Goal: Information Seeking & Learning: Learn about a topic

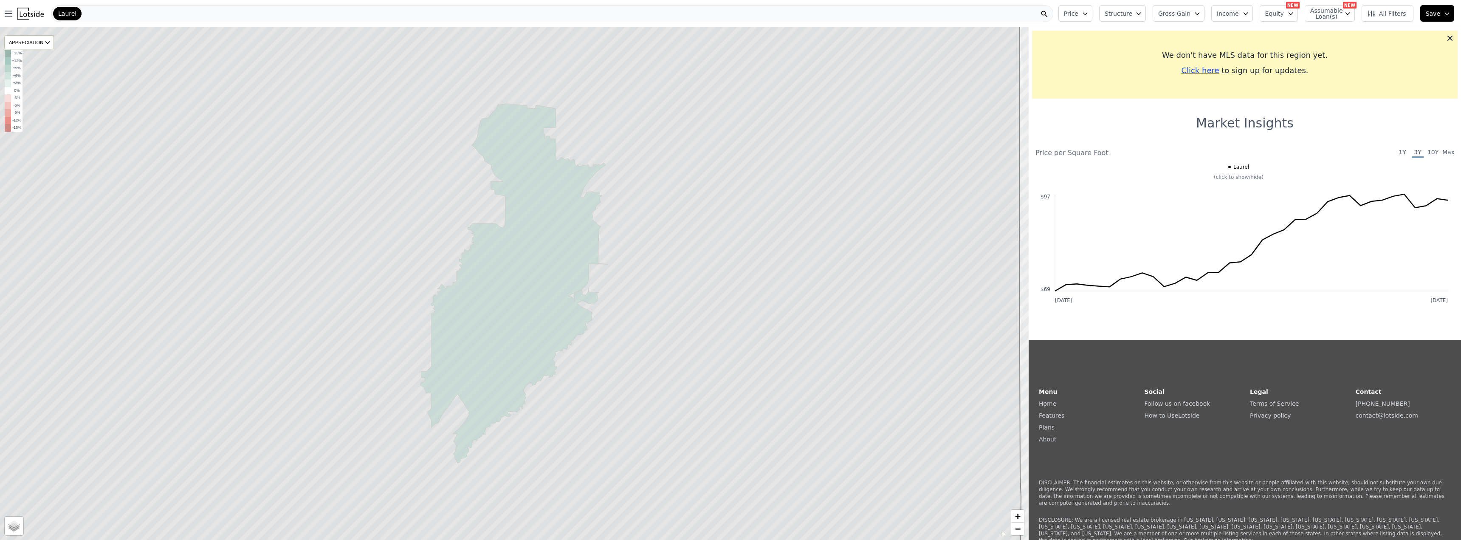
click at [194, 12] on div "Laurel" at bounding box center [552, 13] width 1002 height 17
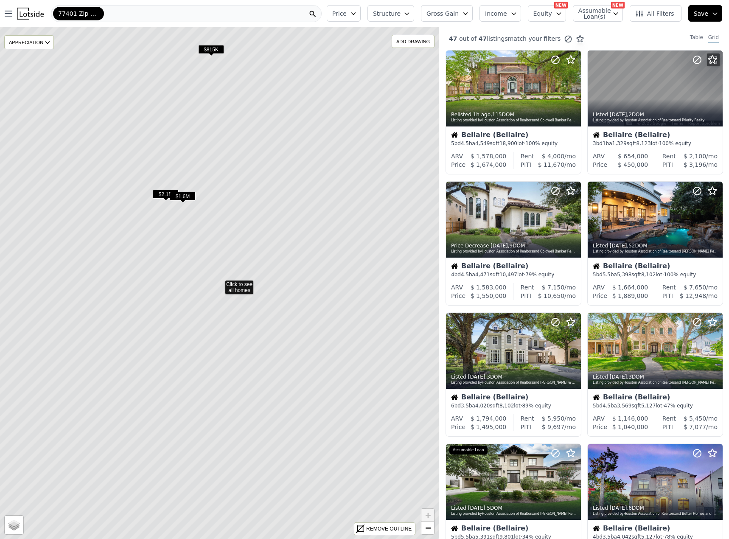
click at [242, 286] on icon at bounding box center [219, 283] width 529 height 616
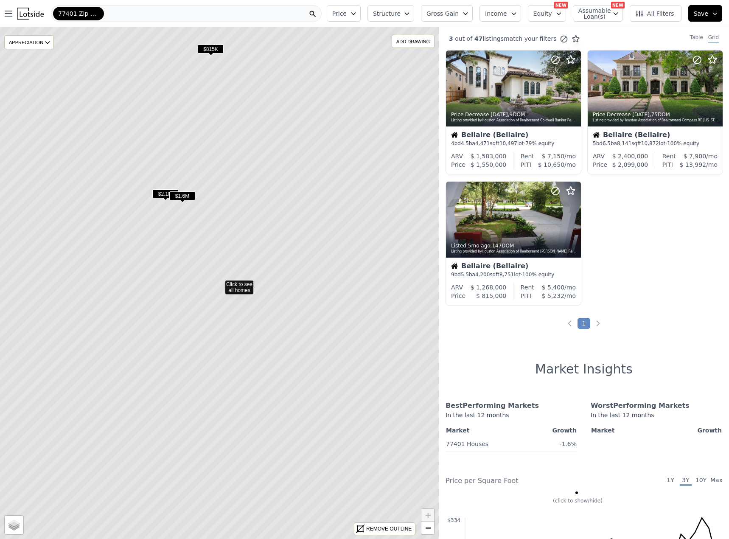
click at [652, 11] on span "All Filters" at bounding box center [655, 13] width 39 height 8
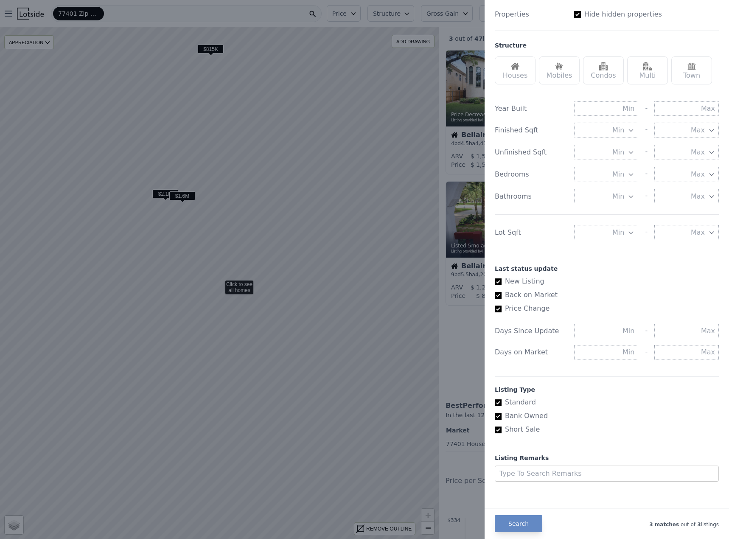
scroll to position [236, 0]
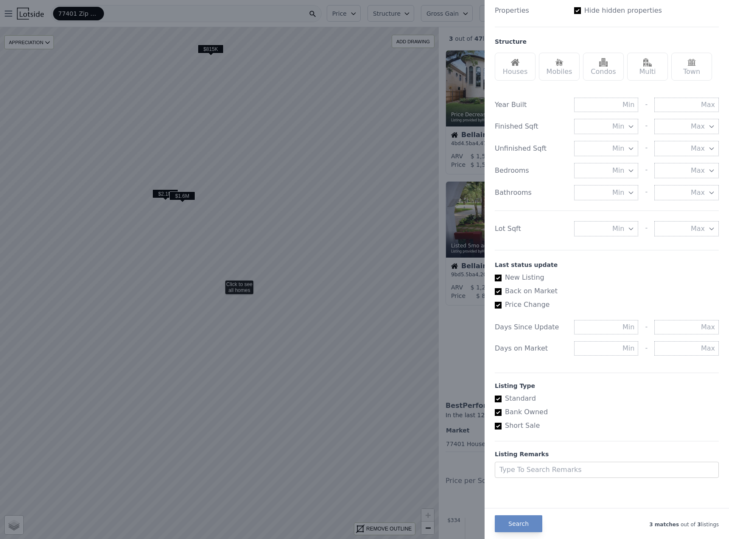
click at [498, 277] on input "New Listing" at bounding box center [498, 278] width 7 height 7
checkbox input "false"
click at [496, 307] on input "Price Change" at bounding box center [498, 305] width 7 height 7
checkbox input "false"
click at [496, 295] on input "Back on Market" at bounding box center [498, 291] width 7 height 7
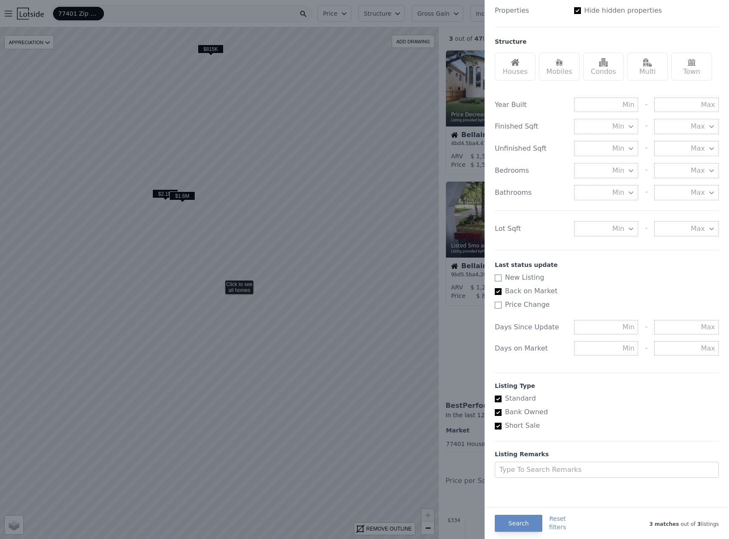
checkbox input "false"
checkbox input "true"
click at [499, 279] on input "New Listing" at bounding box center [498, 278] width 7 height 7
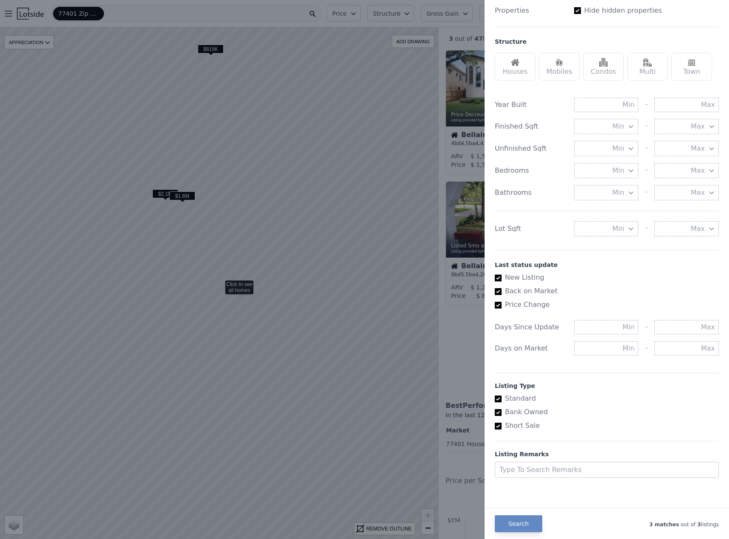
checkbox input "false"
click at [498, 295] on input "Back on Market" at bounding box center [498, 291] width 7 height 7
checkbox input "false"
click at [498, 308] on input "Price Change" at bounding box center [498, 305] width 7 height 7
checkbox input "false"
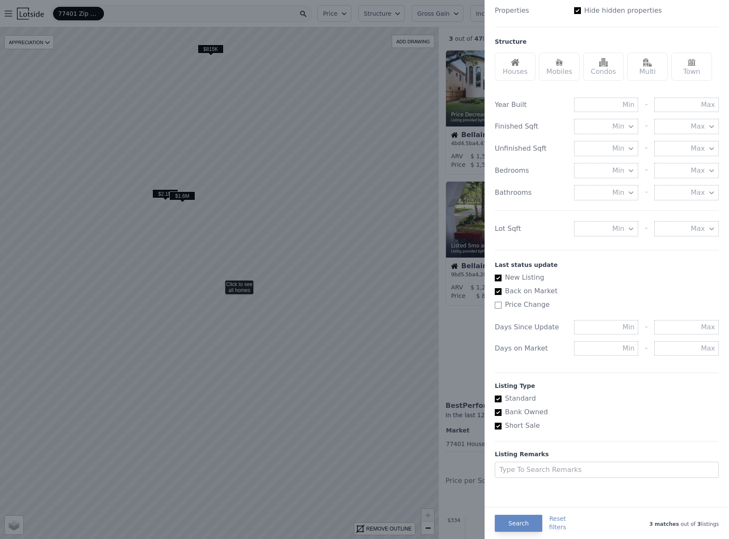
checkbox input "true"
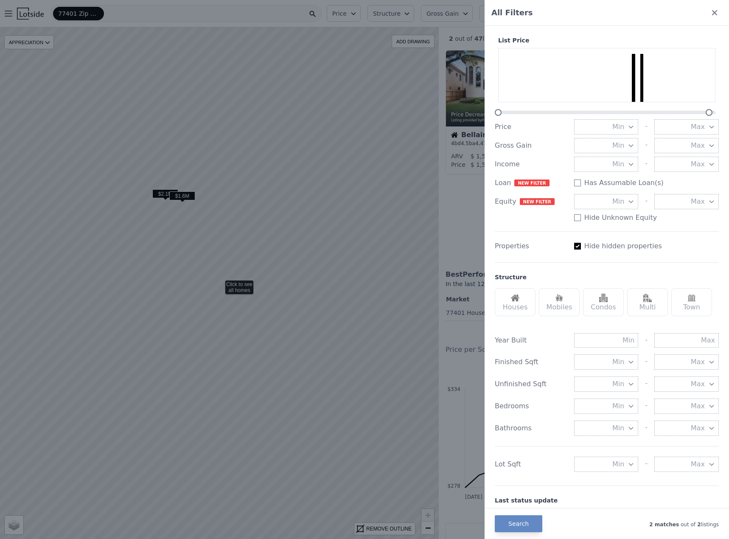
click at [575, 247] on input "Has Assumable Loan(s)" at bounding box center [578, 246] width 7 height 7
checkbox input "false"
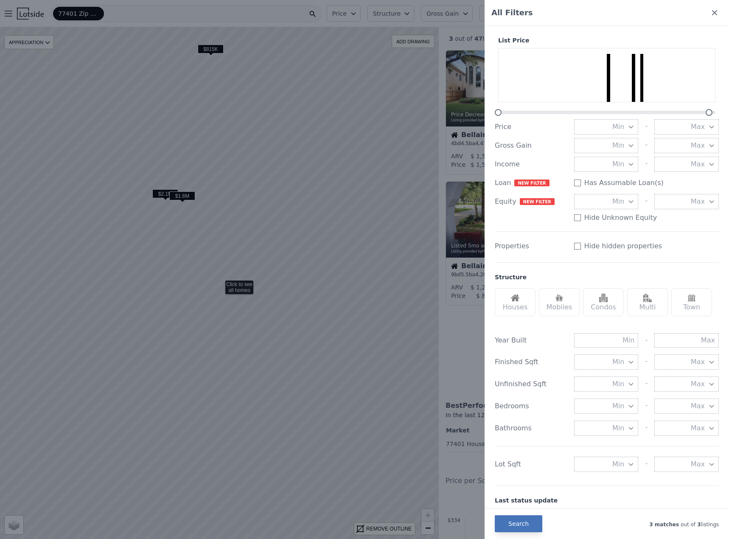
click at [524, 527] on button "Search" at bounding box center [519, 523] width 48 height 17
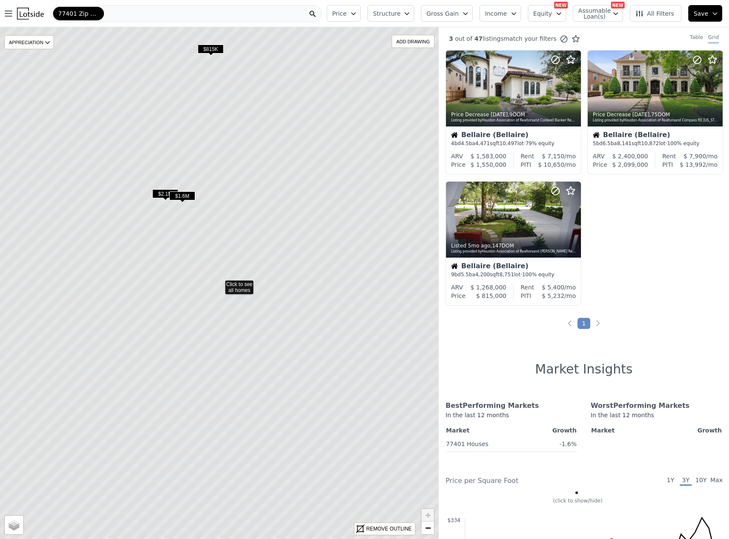
click at [240, 293] on icon at bounding box center [219, 283] width 529 height 616
click at [194, 290] on icon at bounding box center [219, 283] width 529 height 616
click at [411, 10] on icon "button" at bounding box center [407, 13] width 7 height 7
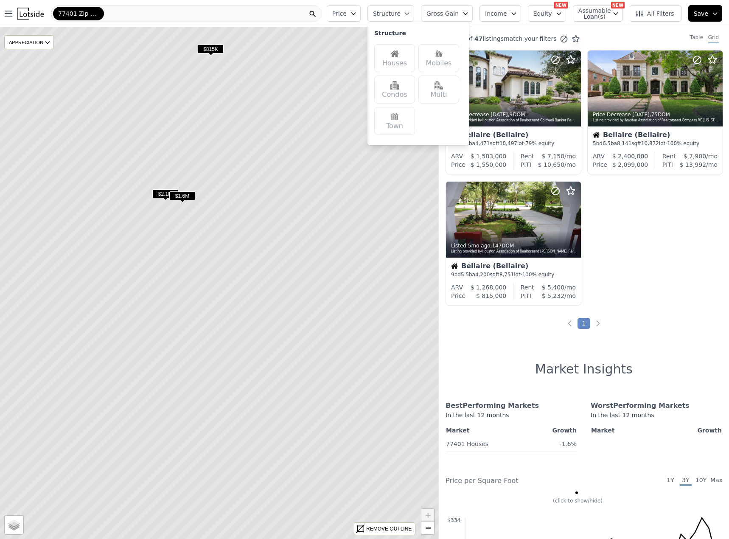
click at [411, 10] on icon "button" at bounding box center [407, 13] width 7 height 7
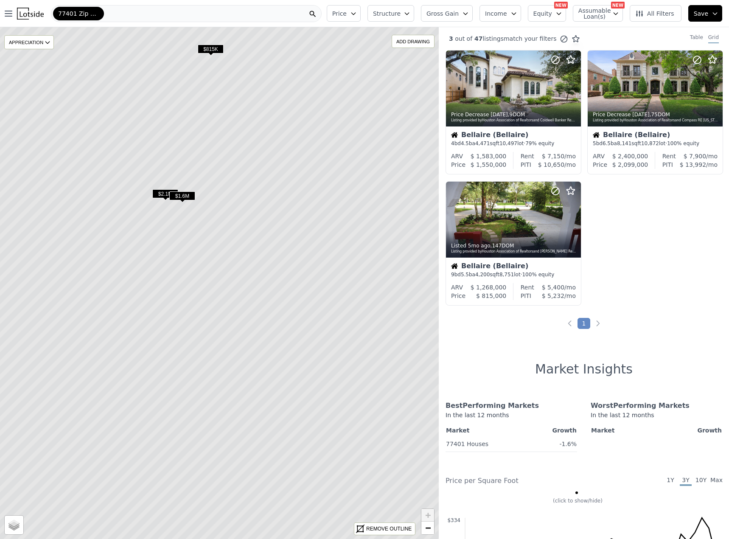
click at [473, 14] on button "Gross Gain" at bounding box center [447, 13] width 52 height 17
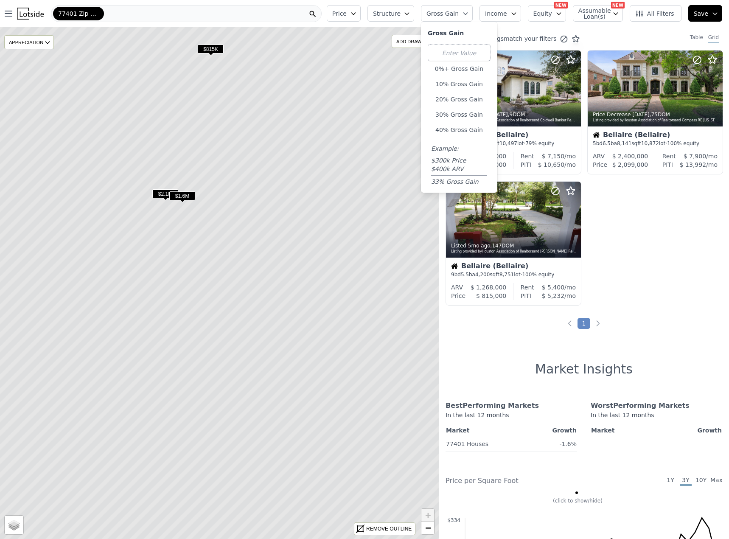
click at [473, 14] on button "Gross Gain" at bounding box center [447, 13] width 52 height 17
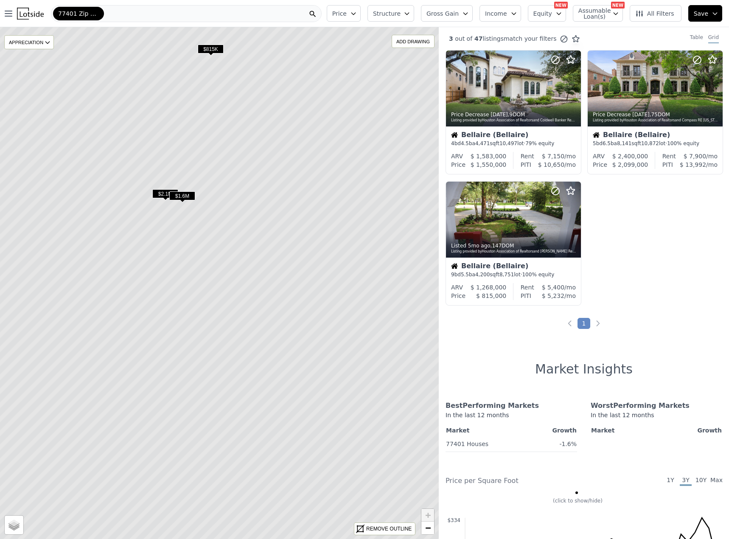
click at [518, 14] on icon "button" at bounding box center [514, 13] width 7 height 7
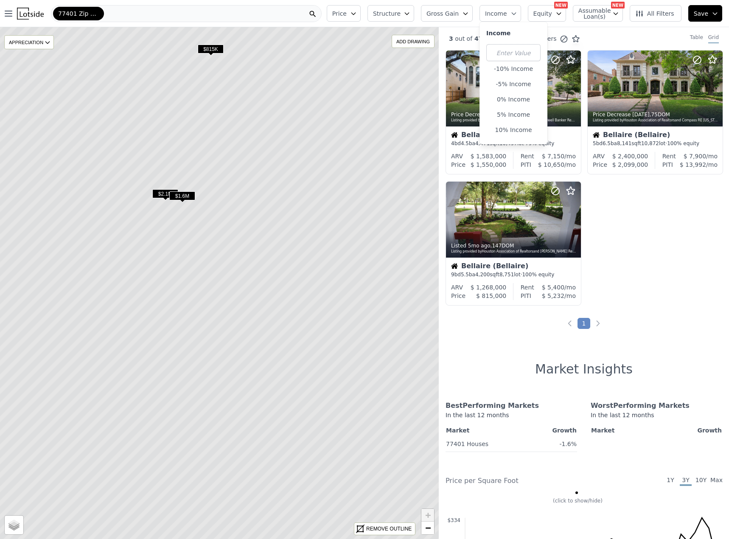
click at [518, 14] on icon "button" at bounding box center [514, 13] width 7 height 7
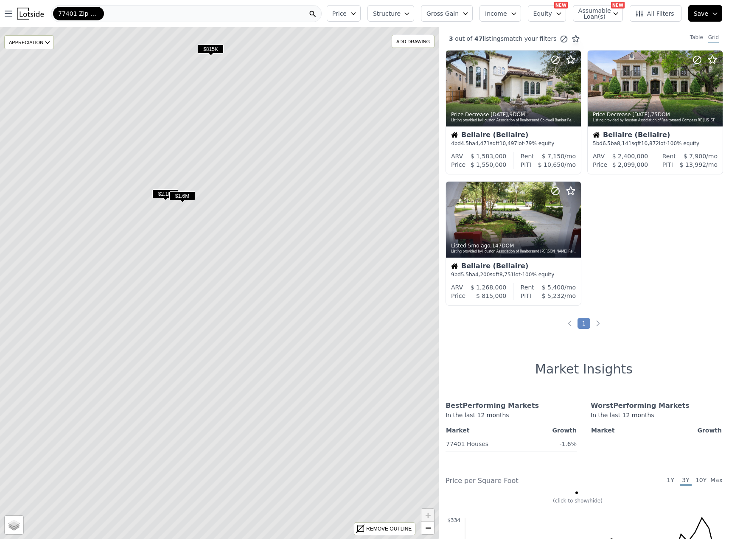
click at [666, 17] on span "All Filters" at bounding box center [655, 13] width 39 height 8
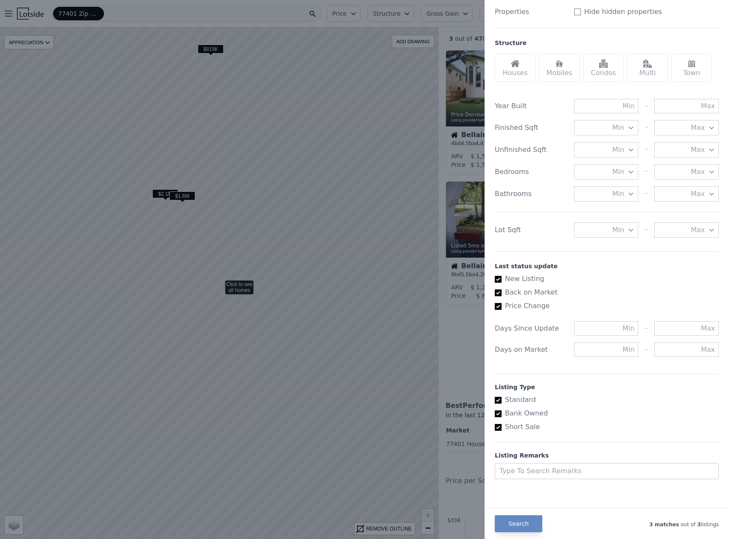
scroll to position [236, 0]
click at [293, 340] on div at bounding box center [364, 269] width 729 height 539
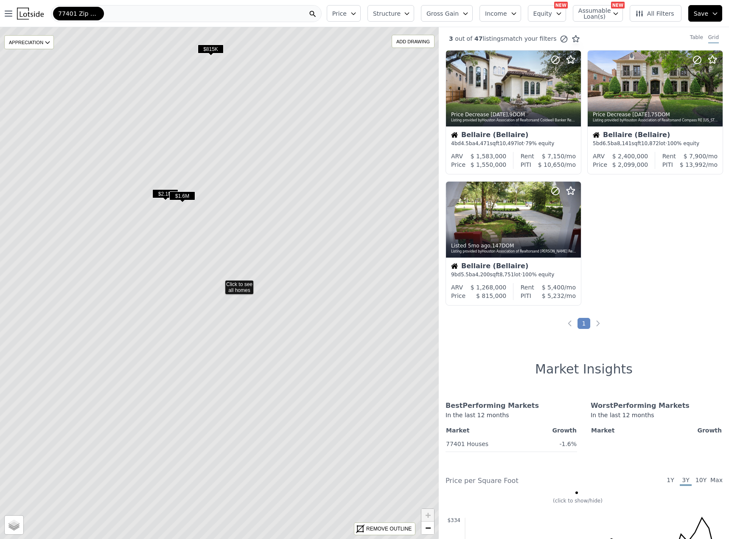
click at [92, 12] on span "77401 Zip Code" at bounding box center [78, 13] width 41 height 8
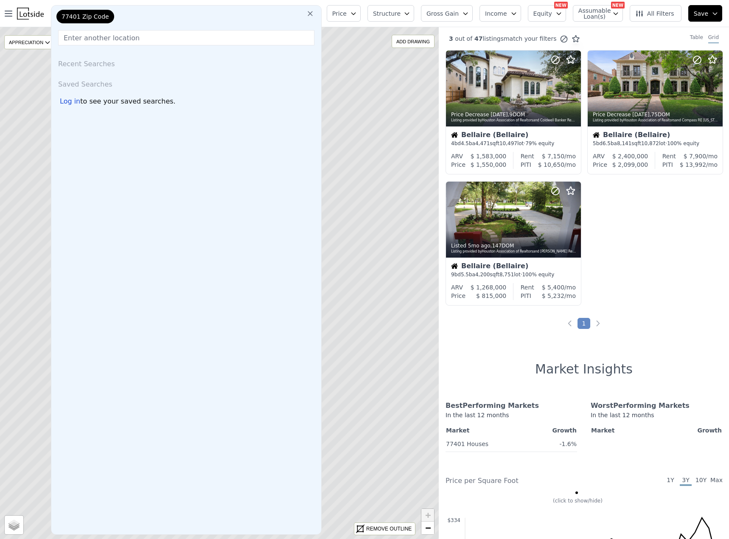
click at [314, 12] on icon at bounding box center [310, 13] width 8 height 8
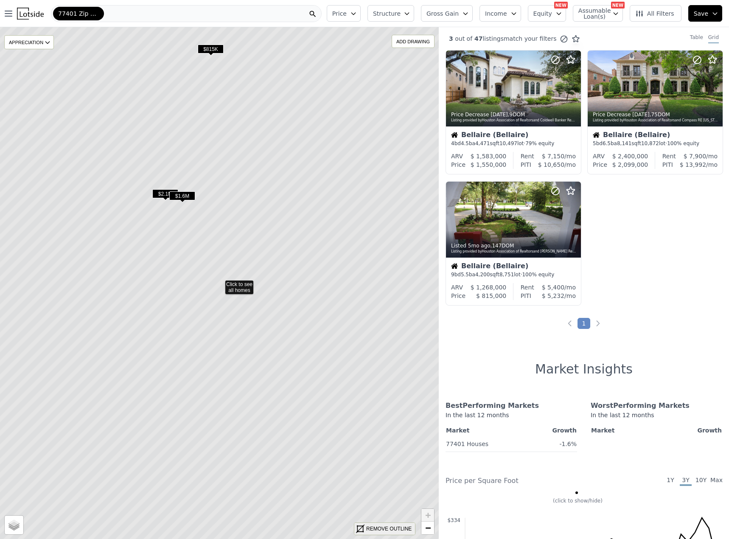
click at [366, 527] on div "REMOVE OUTLINE" at bounding box center [385, 529] width 61 height 12
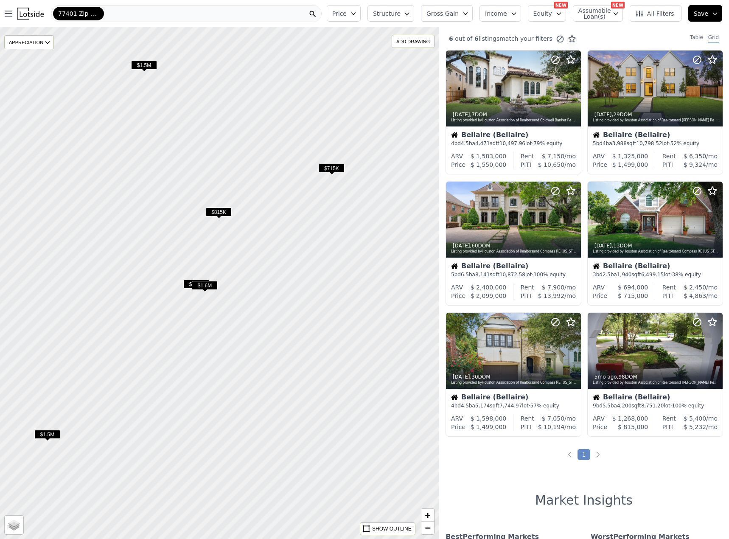
click at [336, 168] on span "$715K" at bounding box center [332, 168] width 26 height 9
